Goal: Task Accomplishment & Management: Use online tool/utility

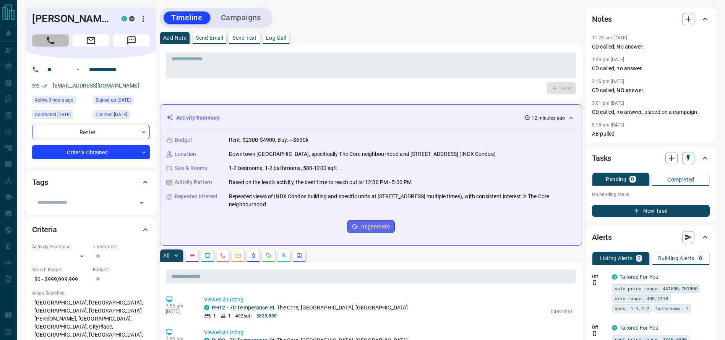
click at [53, 42] on icon "Call" at bounding box center [50, 41] width 10 height 10
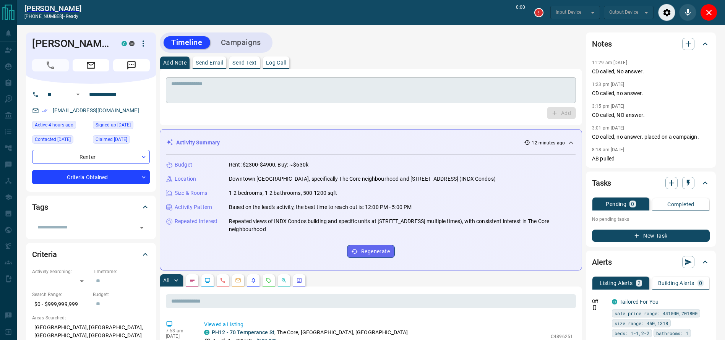
click at [434, 96] on textarea at bounding box center [370, 90] width 399 height 19
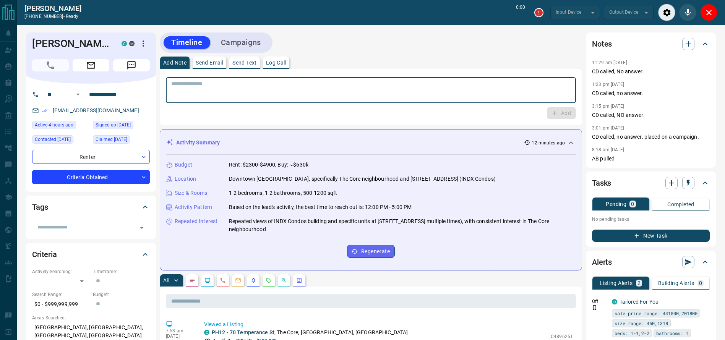
click at [434, 96] on textarea at bounding box center [370, 90] width 399 height 19
type input "*******"
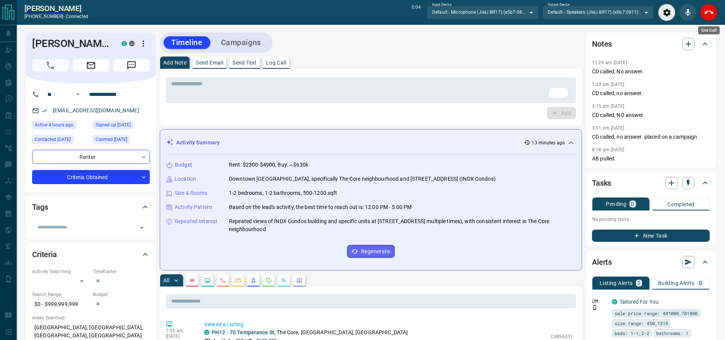
click at [702, 20] on div "End Call" at bounding box center [708, 12] width 17 height 17
click at [713, 18] on button "End Call" at bounding box center [708, 12] width 17 height 17
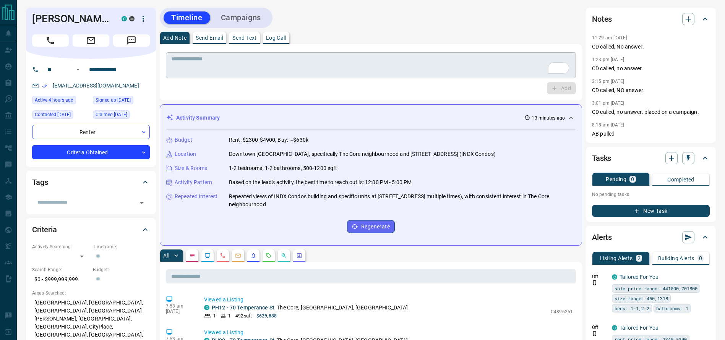
click at [526, 54] on div "* ​" at bounding box center [371, 64] width 410 height 28
click at [524, 55] on div "* ​" at bounding box center [371, 65] width 410 height 26
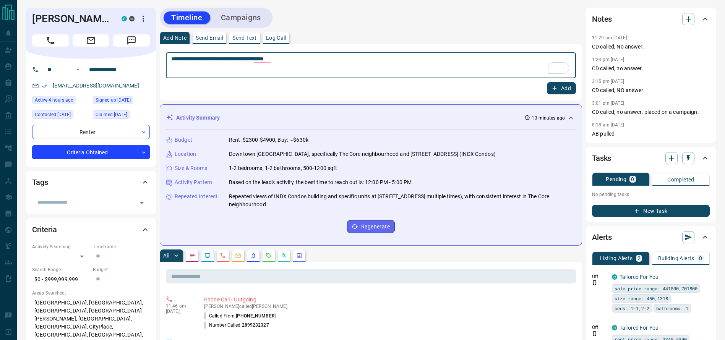
type textarea "**********"
click at [562, 83] on button "Add" at bounding box center [561, 88] width 29 height 12
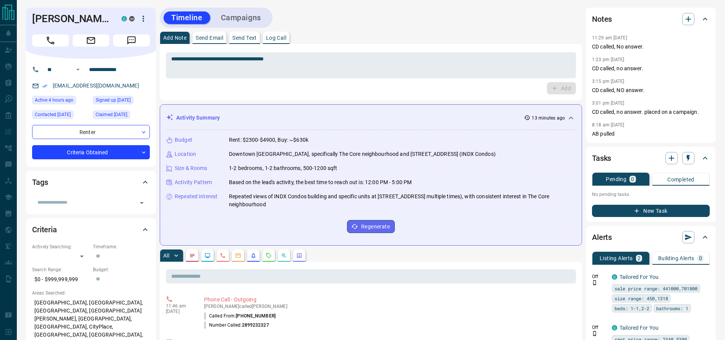
click at [277, 19] on div "Timeline Campaigns" at bounding box center [371, 18] width 422 height 20
click at [253, 19] on button "Campaigns" at bounding box center [240, 17] width 55 height 13
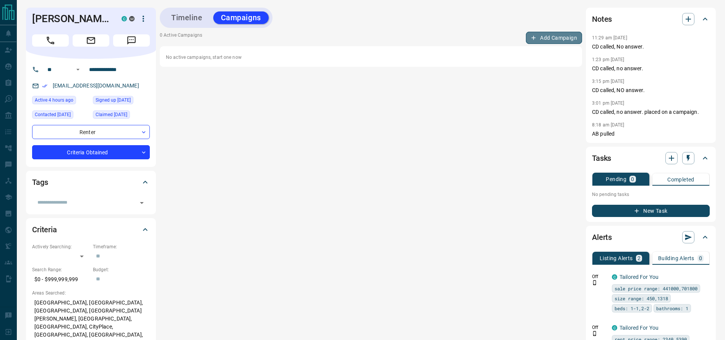
drag, startPoint x: 528, startPoint y: 36, endPoint x: 534, endPoint y: 38, distance: 6.0
click at [534, 38] on button "Add Campaign" at bounding box center [554, 38] width 56 height 12
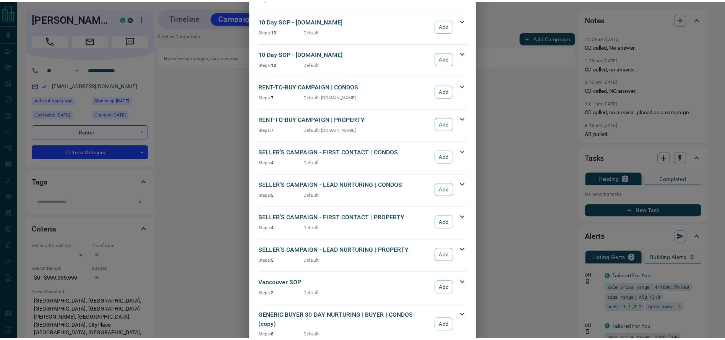
scroll to position [647, 0]
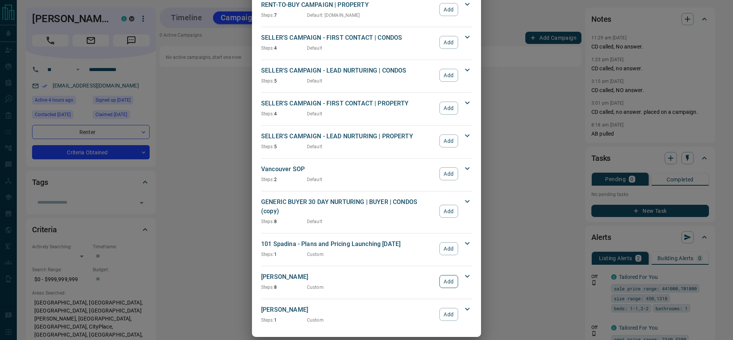
click at [444, 275] on button "Add" at bounding box center [449, 281] width 19 height 13
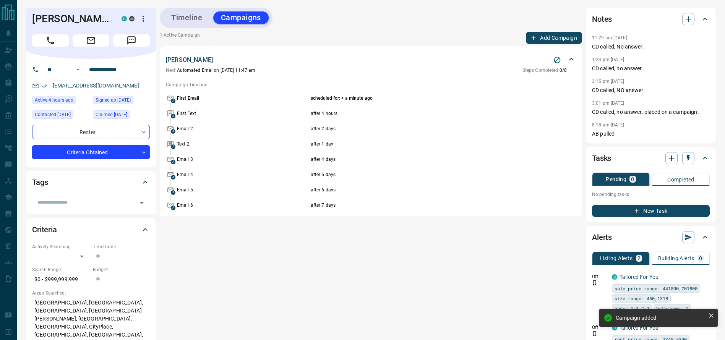
click at [184, 10] on div "Timeline Campaigns" at bounding box center [216, 18] width 108 height 16
click at [183, 14] on button "Timeline" at bounding box center [186, 17] width 47 height 13
